Goal: Ask a question

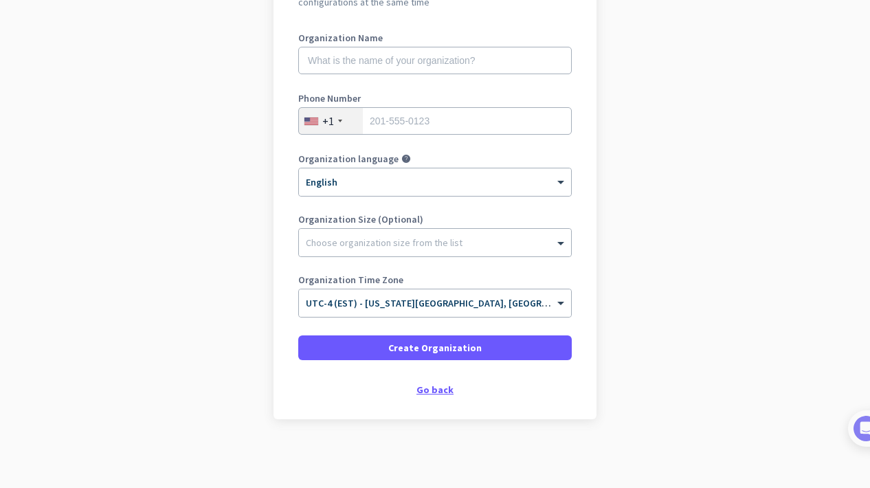
scroll to position [177, 0]
click at [431, 392] on div "Go back" at bounding box center [434, 390] width 273 height 10
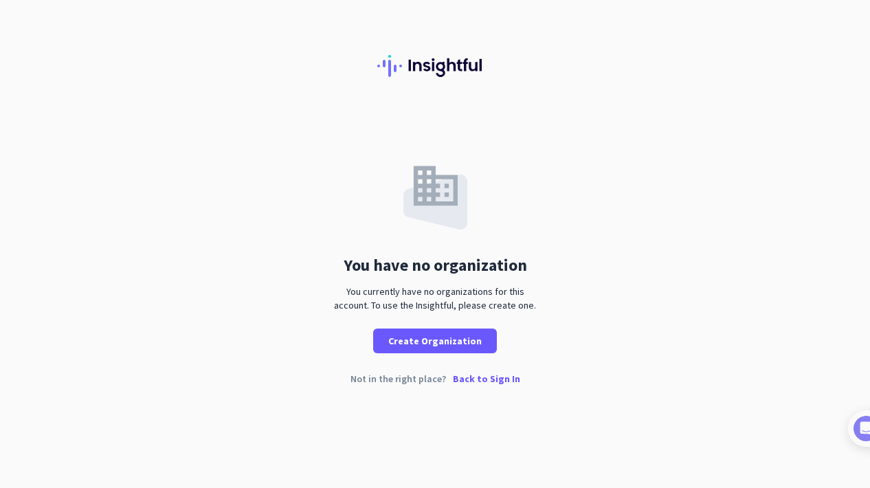
click at [498, 379] on p "Back to Sign In" at bounding box center [486, 379] width 67 height 10
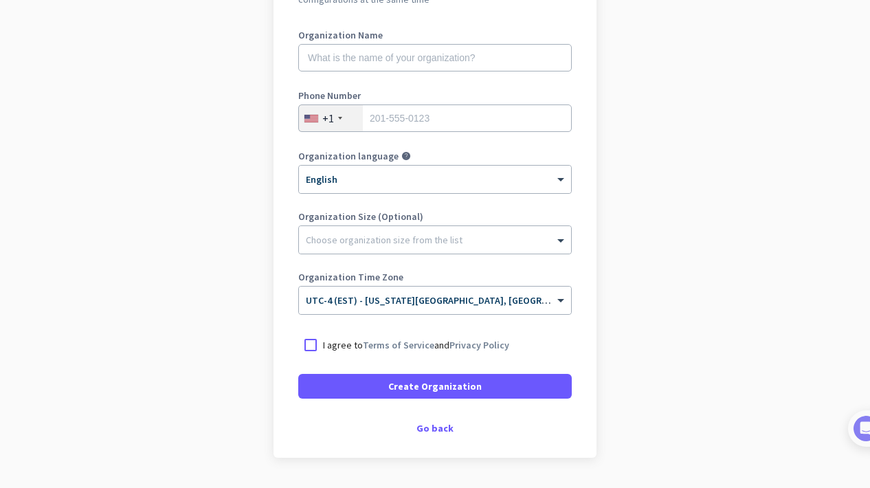
scroll to position [181, 0]
click at [440, 423] on div "Go back" at bounding box center [434, 428] width 273 height 10
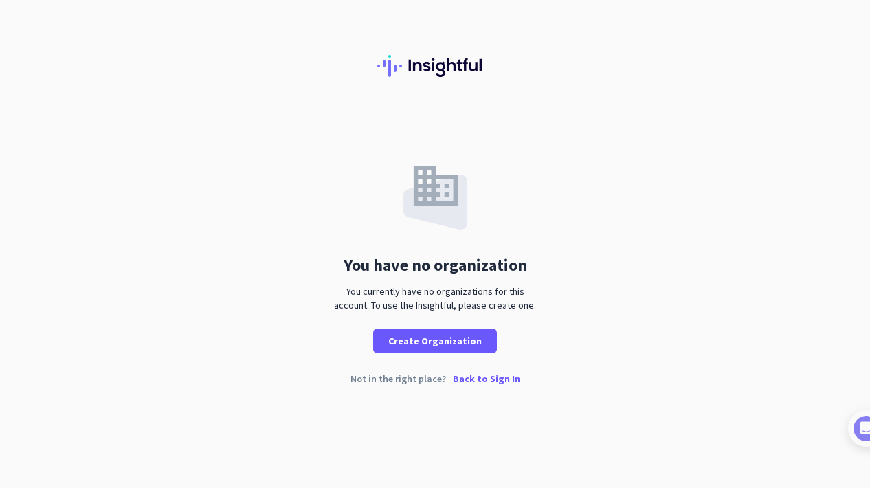
click at [475, 379] on p "Back to Sign In" at bounding box center [486, 379] width 67 height 10
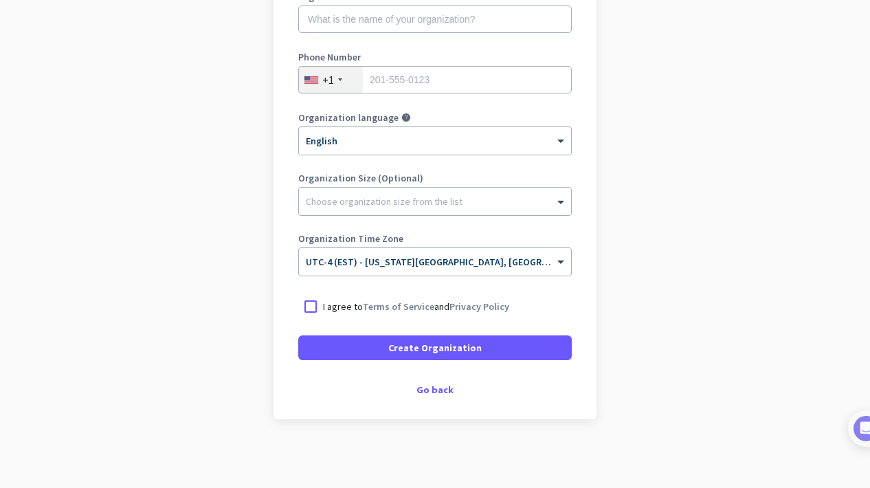
scroll to position [218, 0]
click at [440, 394] on div "Go back" at bounding box center [434, 390] width 273 height 10
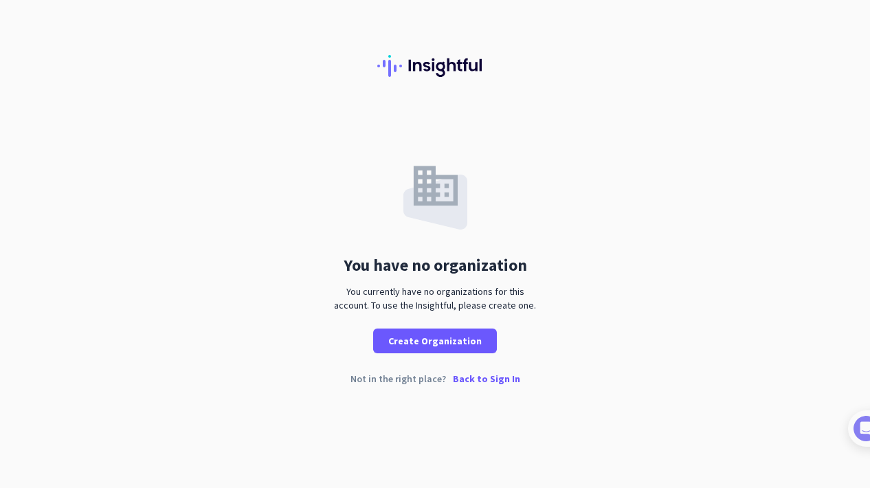
click at [473, 382] on p "Back to Sign In" at bounding box center [486, 379] width 67 height 10
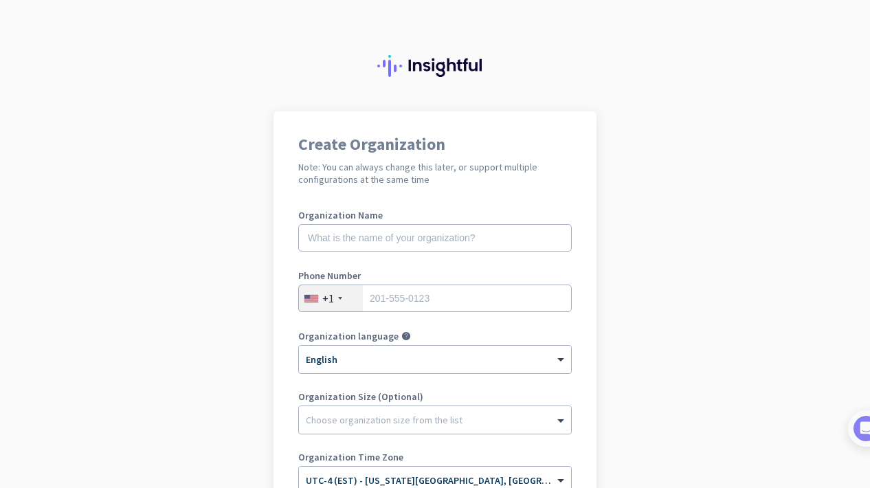
click at [117, 8] on div at bounding box center [435, 55] width 870 height 111
click at [853, 431] on img at bounding box center [851, 428] width 25 height 25
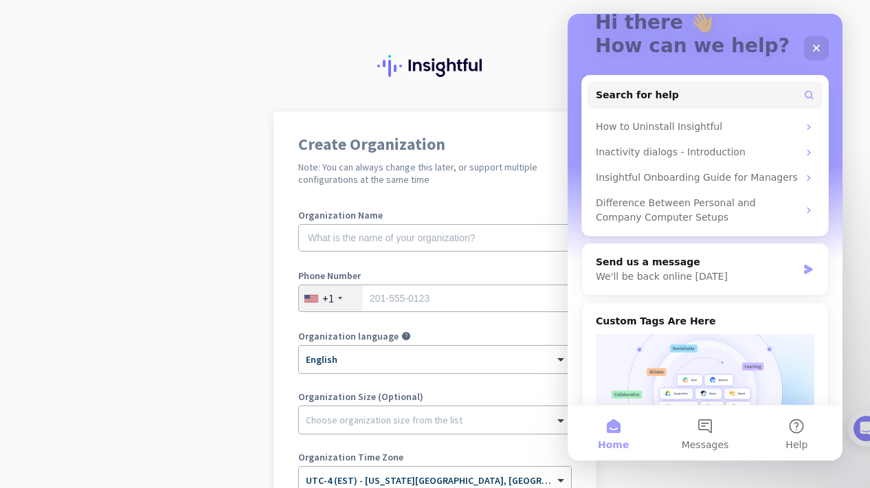
scroll to position [89, 0]
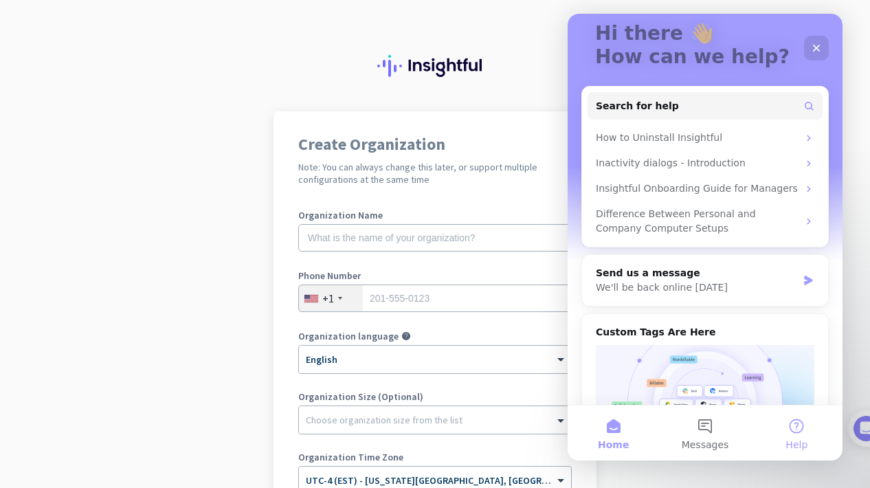
click at [806, 432] on button "Help" at bounding box center [796, 432] width 91 height 55
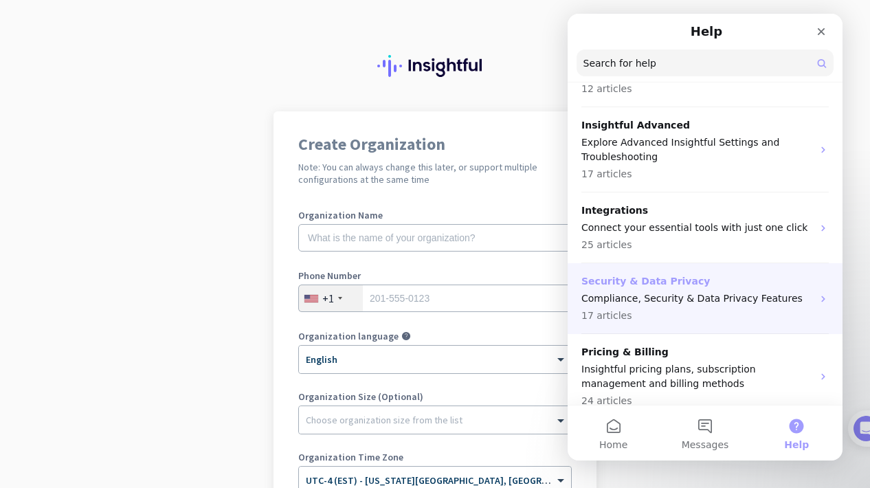
scroll to position [682, 0]
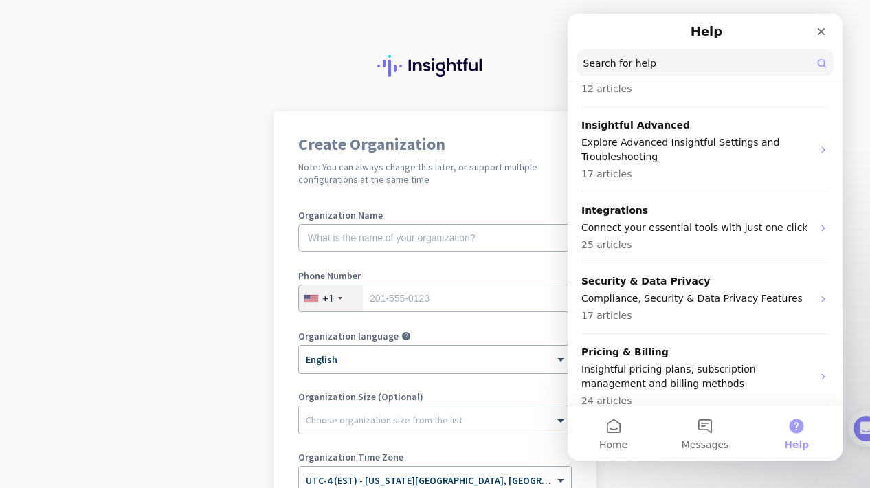
click at [713, 60] on input "Search for help" at bounding box center [704, 62] width 257 height 27
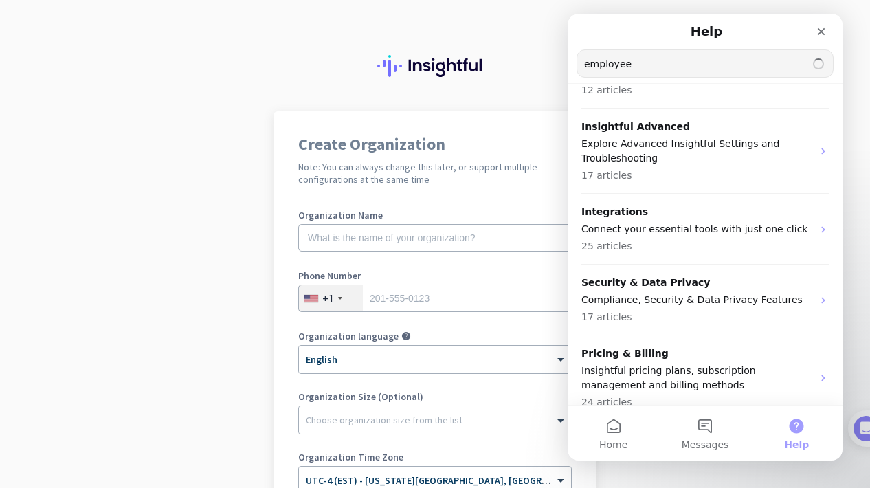
type input "employee"
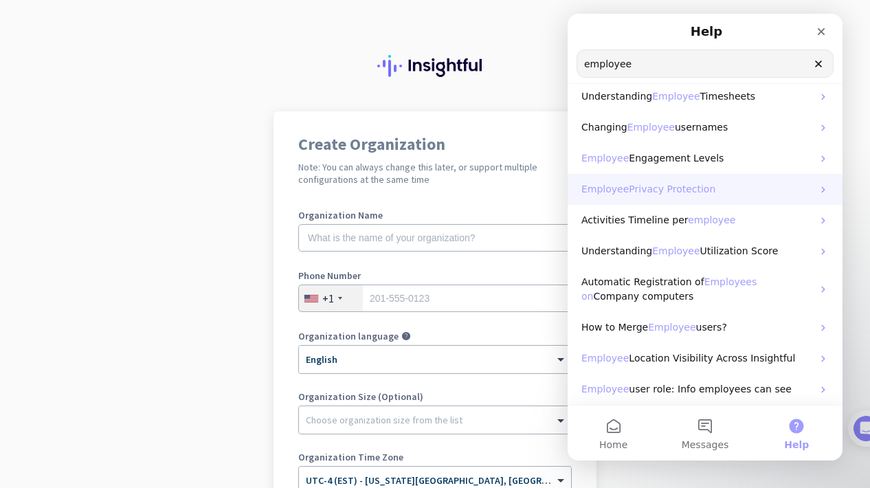
scroll to position [12, 0]
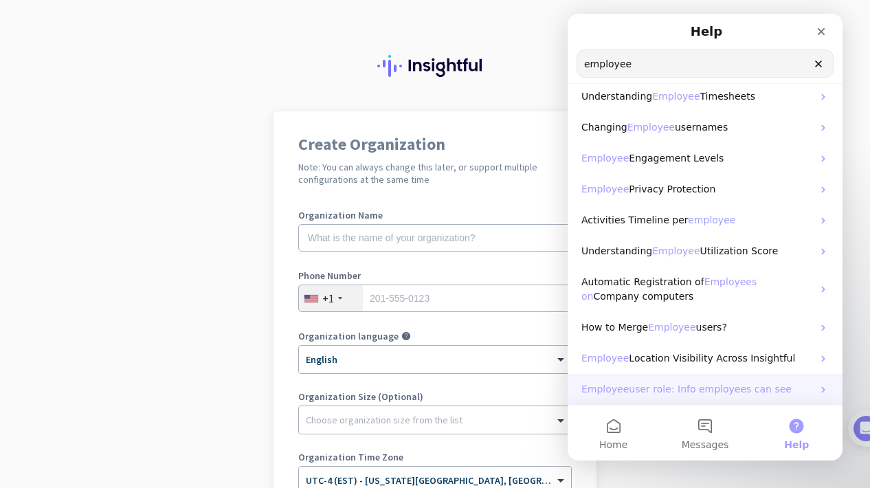
click at [629, 383] on span "user role: Info employees can see" at bounding box center [710, 388] width 163 height 11
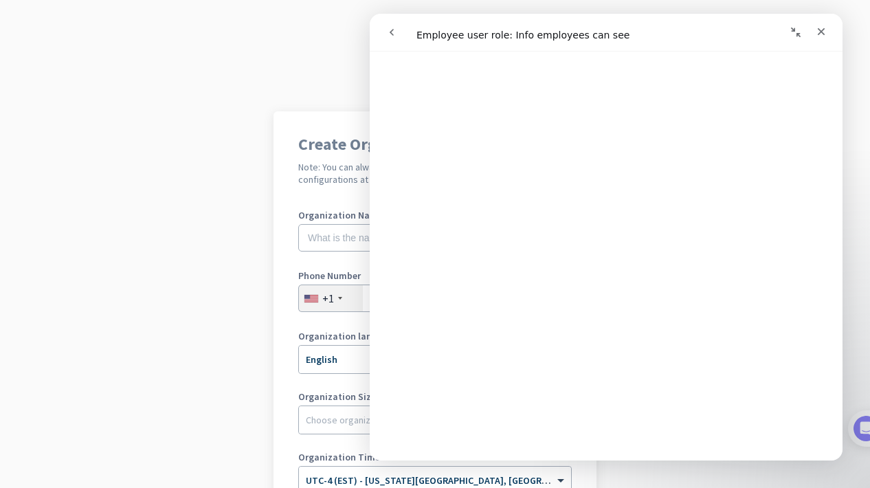
scroll to position [175, 0]
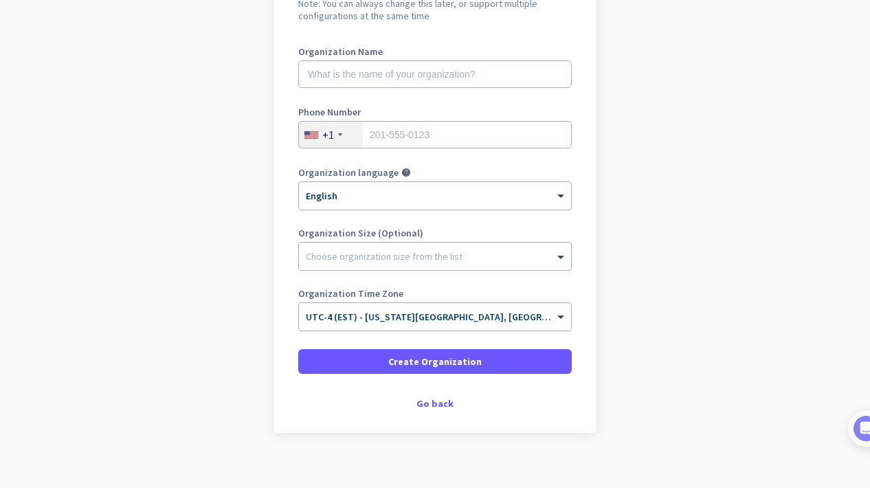
scroll to position [174, 0]
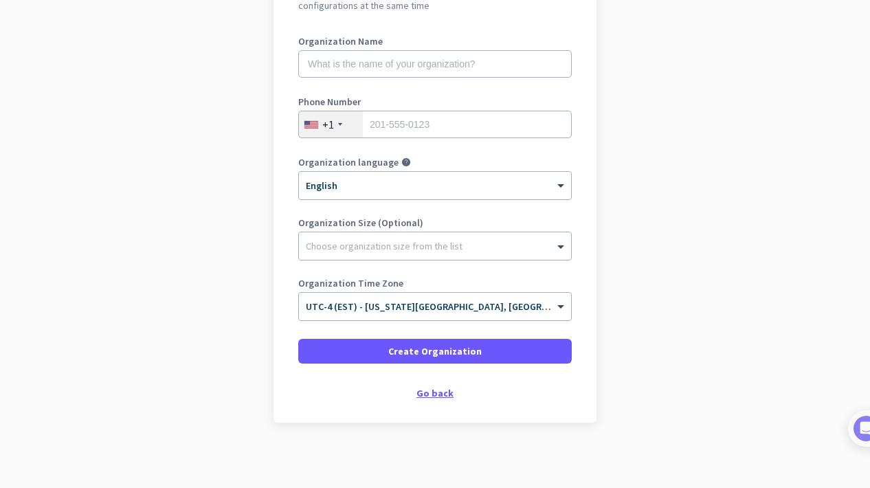
click at [427, 396] on div "Go back" at bounding box center [434, 393] width 273 height 10
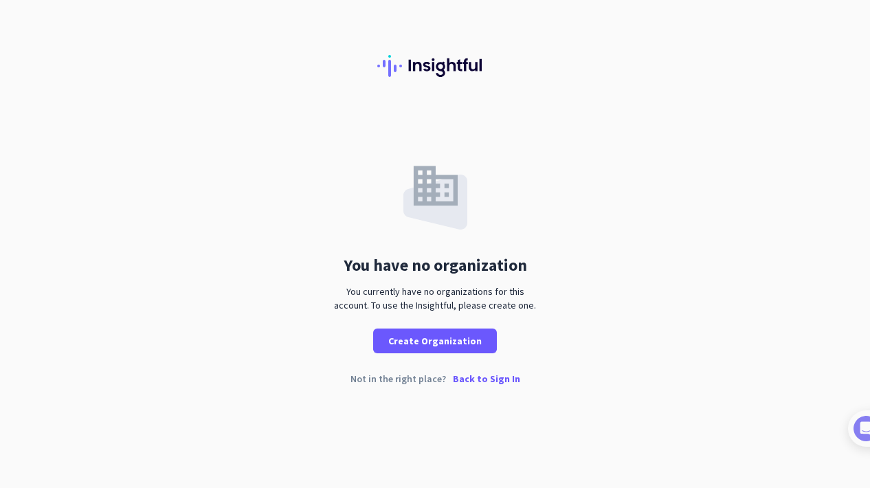
click at [473, 383] on p "Back to Sign In" at bounding box center [486, 379] width 67 height 10
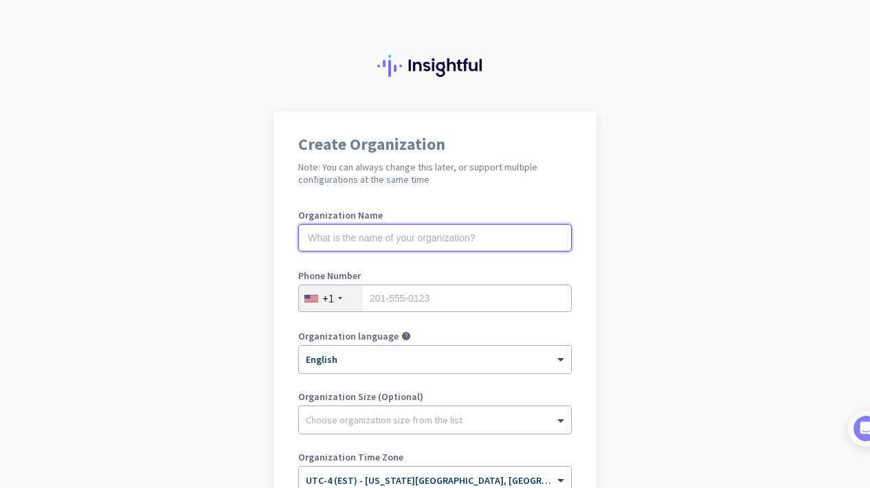
click at [564, 241] on input "text" at bounding box center [434, 237] width 273 height 27
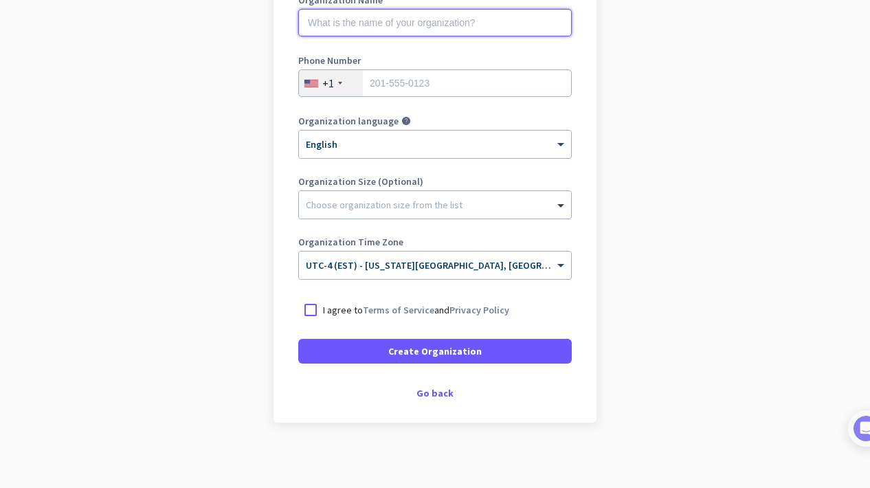
scroll to position [216, 0]
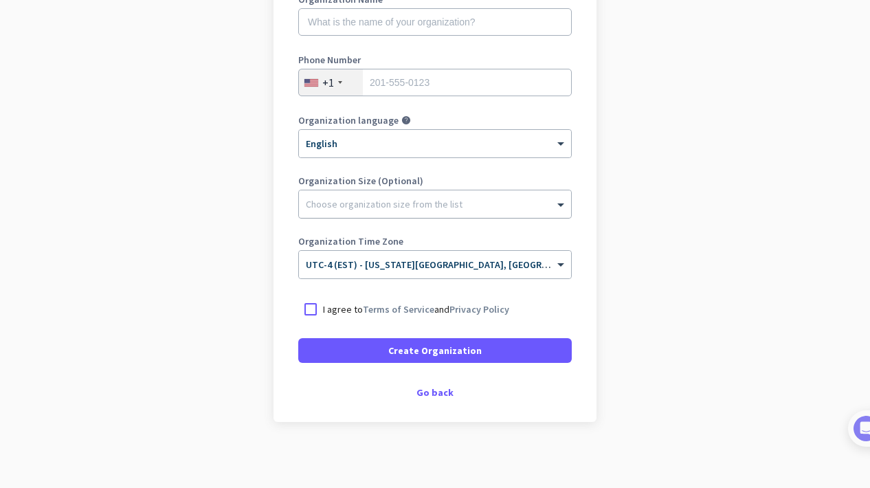
click at [386, 202] on div at bounding box center [435, 201] width 272 height 14
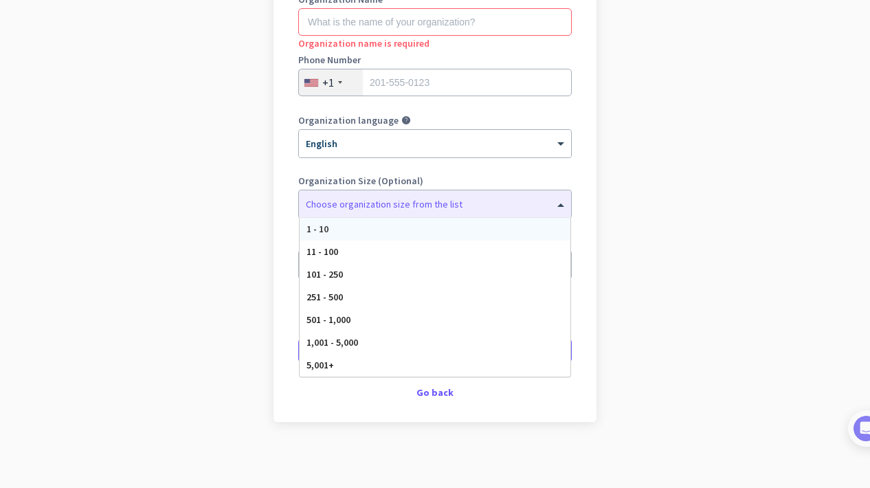
click at [684, 227] on app-onboarding-organization "Create Organization Note: You can always change this later, or support multiple…" at bounding box center [435, 193] width 870 height 595
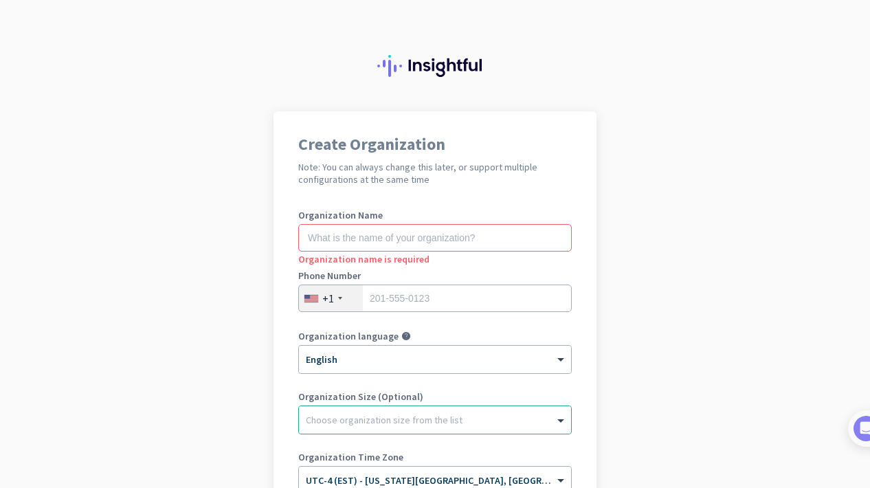
scroll to position [0, 0]
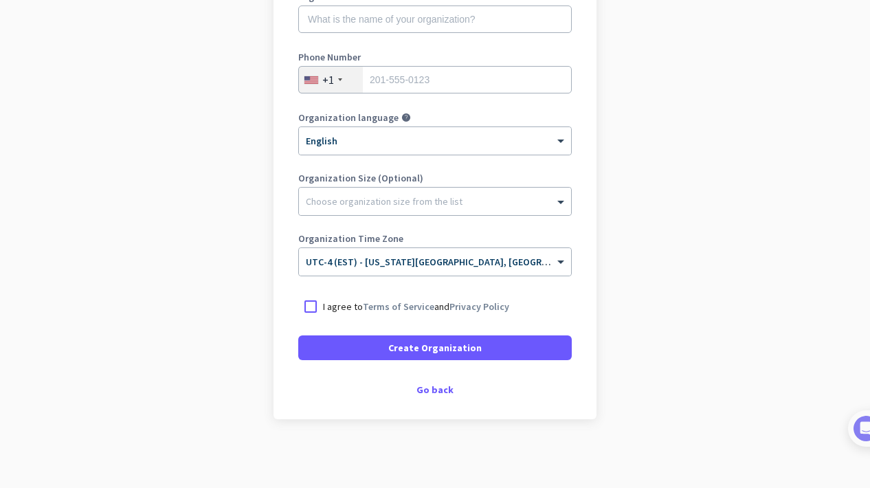
scroll to position [218, 0]
click at [403, 306] on link "Terms of Service" at bounding box center [398, 306] width 71 height 12
